Goal: Task Accomplishment & Management: Use online tool/utility

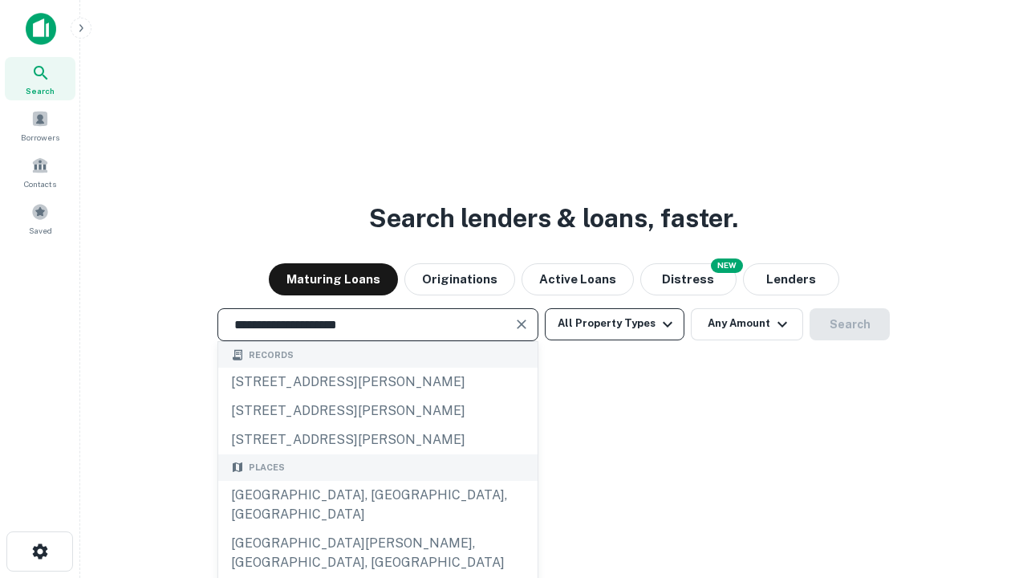
click at [377, 529] on div "[GEOGRAPHIC_DATA], [GEOGRAPHIC_DATA], [GEOGRAPHIC_DATA]" at bounding box center [377, 504] width 319 height 48
click at [614, 323] on button "All Property Types" at bounding box center [615, 324] width 140 height 32
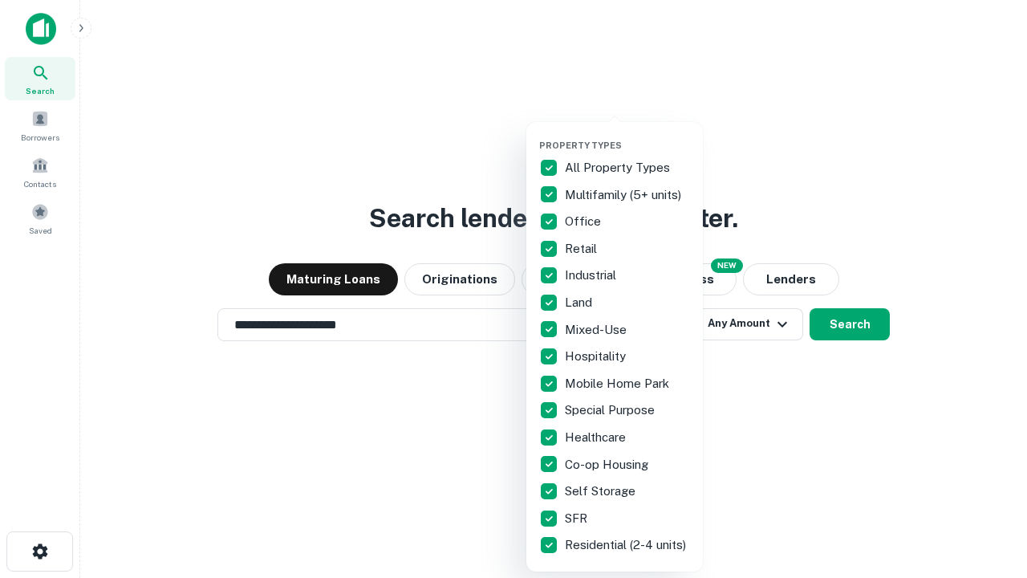
type input "**********"
click at [627, 135] on button "button" at bounding box center [627, 135] width 176 height 1
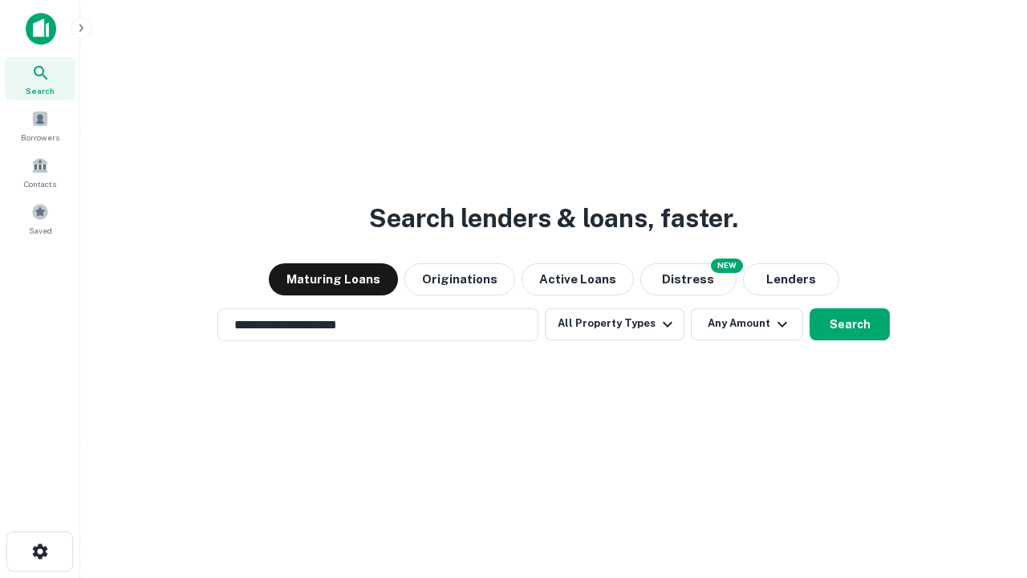
scroll to position [10, 193]
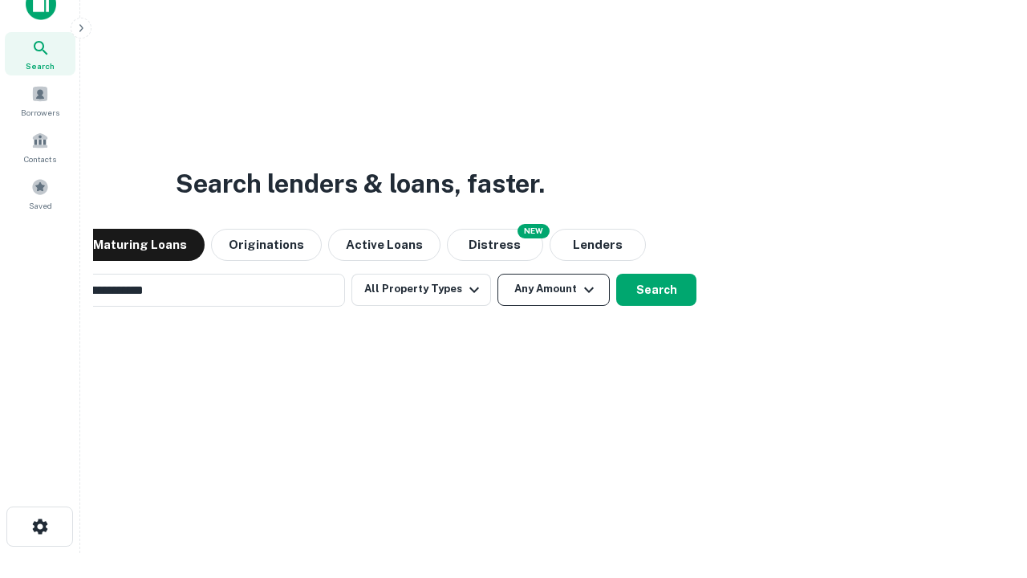
click at [497, 274] on button "Any Amount" at bounding box center [553, 290] width 112 height 32
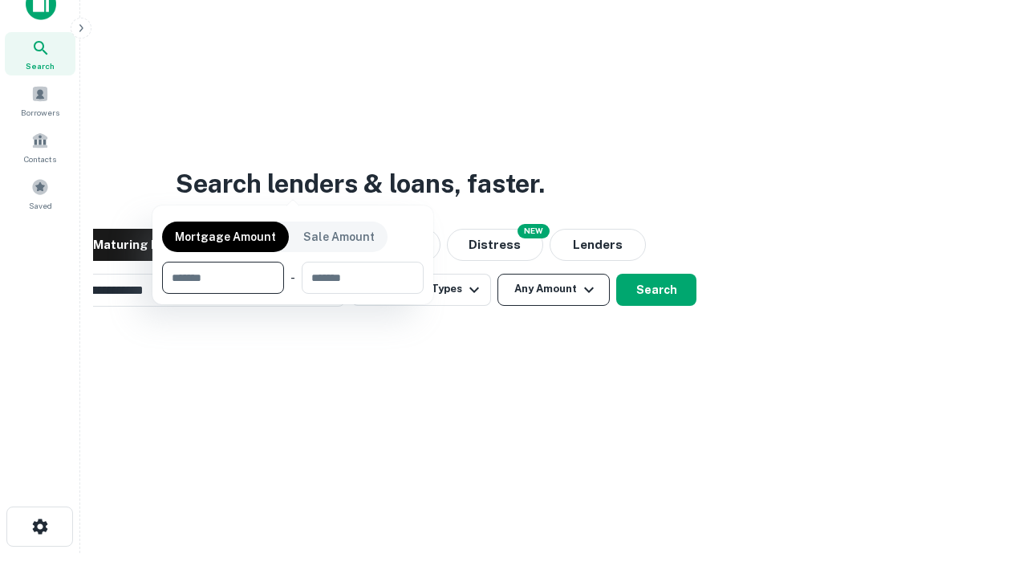
scroll to position [26, 0]
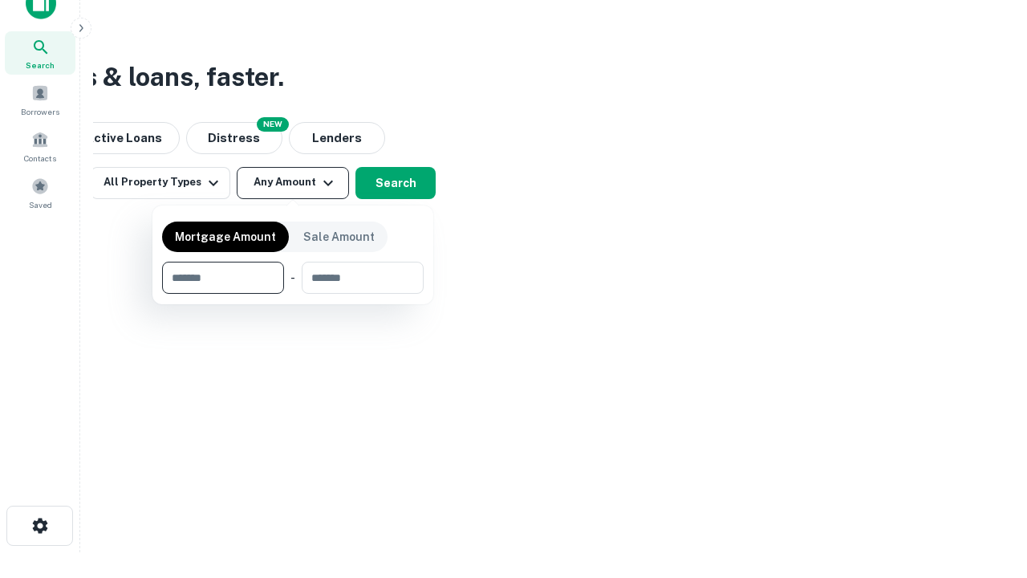
type input "*******"
click at [293, 294] on button "button" at bounding box center [292, 294] width 261 height 1
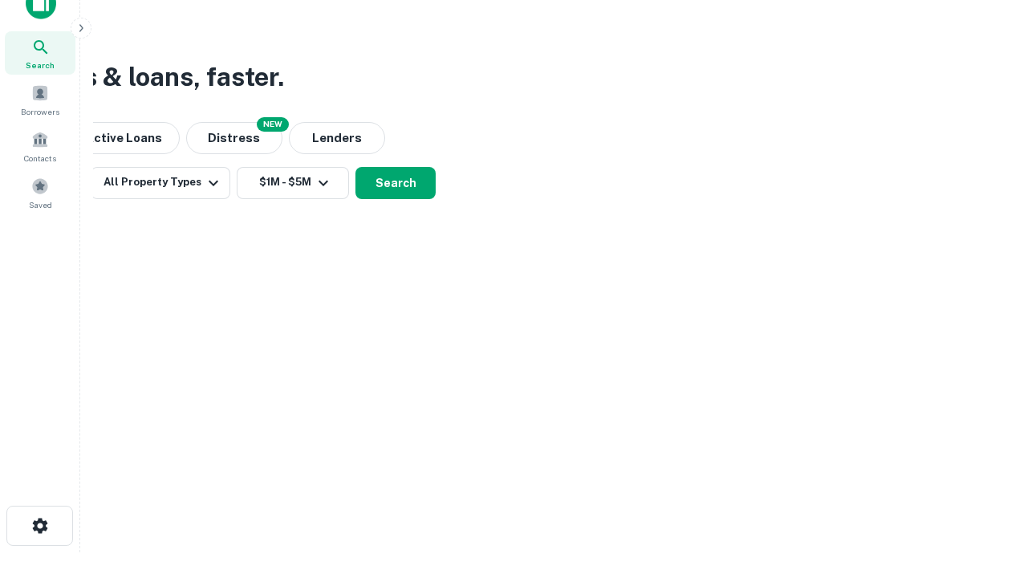
scroll to position [25, 0]
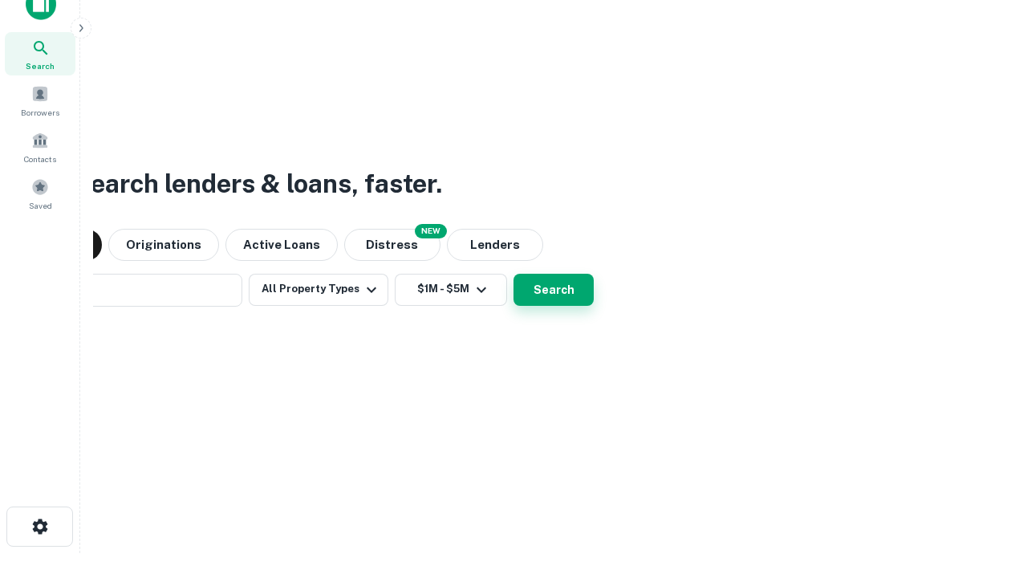
click at [513, 274] on button "Search" at bounding box center [553, 290] width 80 height 32
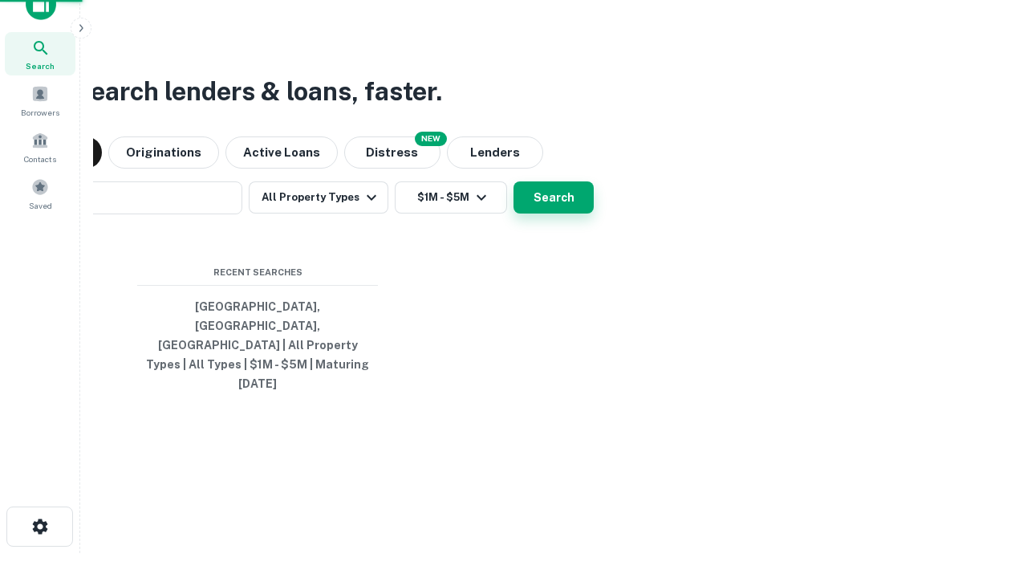
scroll to position [26, 0]
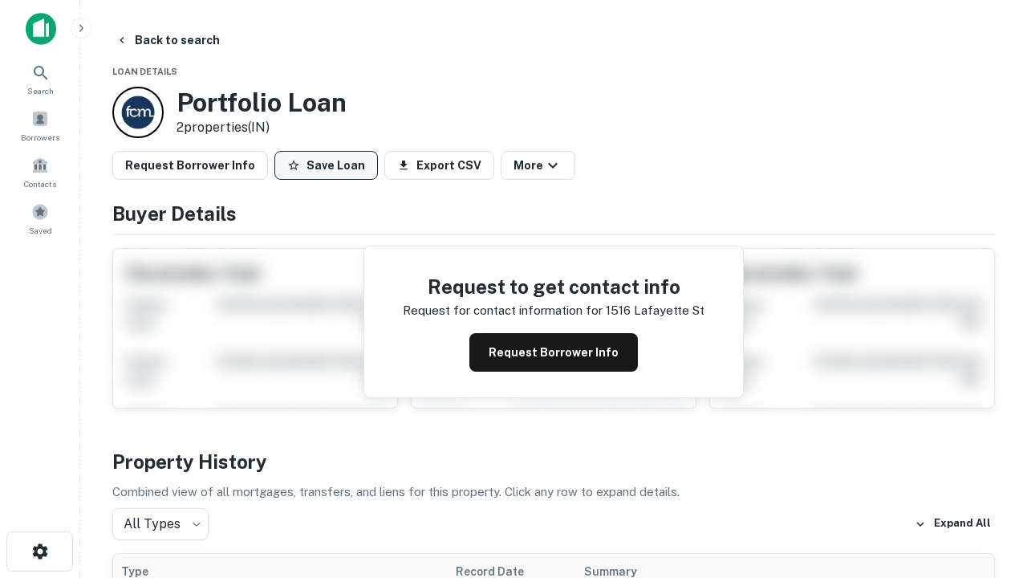
click at [326, 165] on button "Save Loan" at bounding box center [325, 165] width 103 height 29
click at [330, 165] on button "Save Loan" at bounding box center [325, 165] width 103 height 29
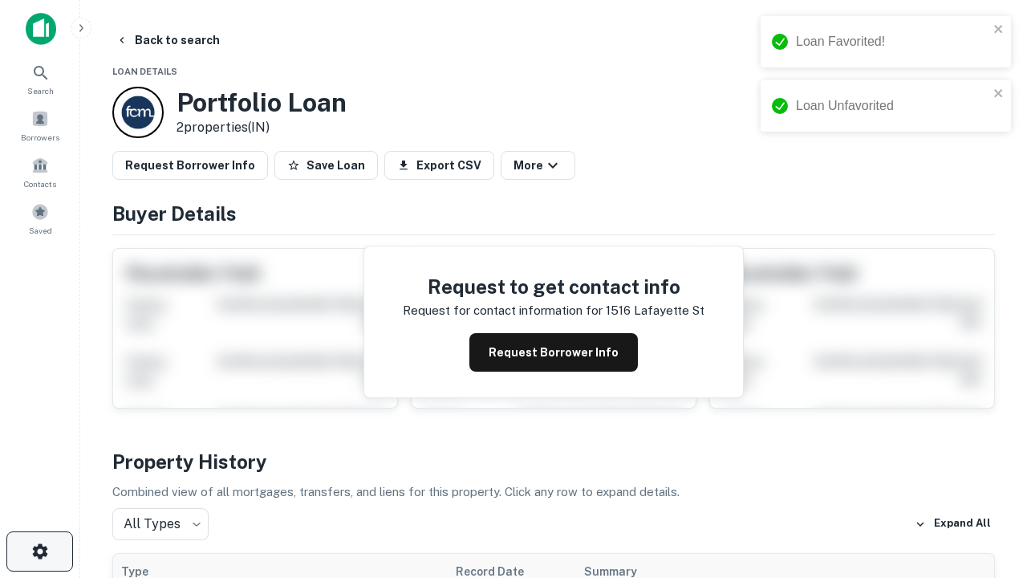
click at [39, 551] on icon "button" at bounding box center [39, 550] width 19 height 19
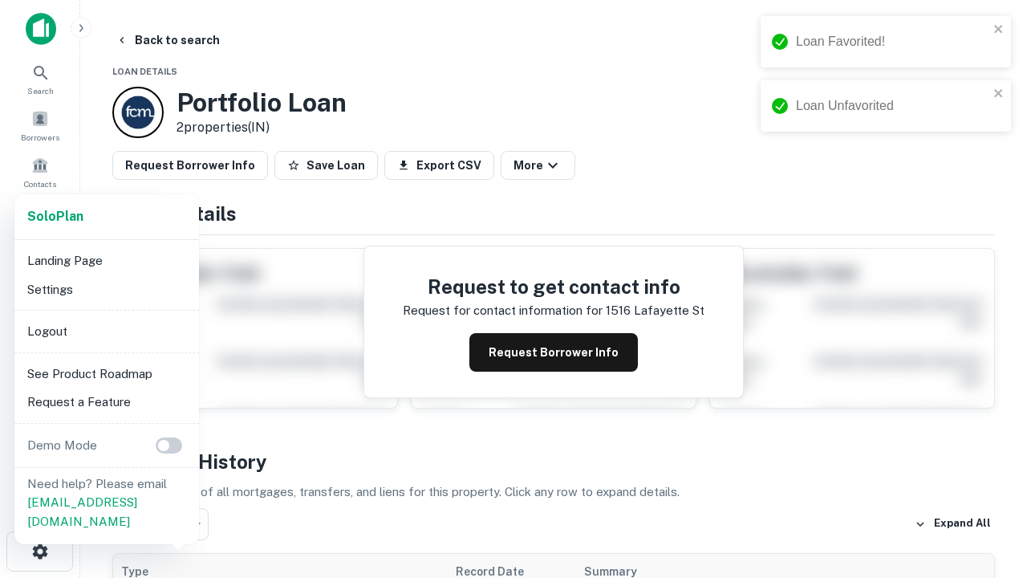
click at [106, 330] on li "Logout" at bounding box center [107, 331] width 172 height 29
